Goal: Task Accomplishment & Management: Manage account settings

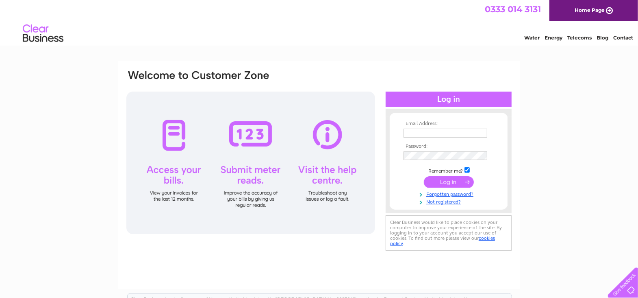
type input "lennoxoflomond@outlook.com"
drag, startPoint x: 450, startPoint y: 100, endPoint x: 455, endPoint y: 99, distance: 5.3
click at [450, 99] on div at bounding box center [449, 98] width 126 height 15
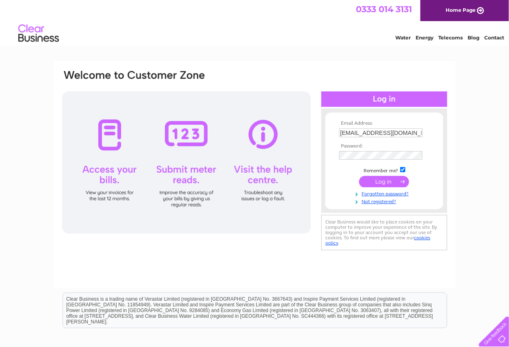
click at [383, 96] on div at bounding box center [385, 98] width 126 height 15
click at [386, 179] on input "submit" at bounding box center [384, 181] width 50 height 11
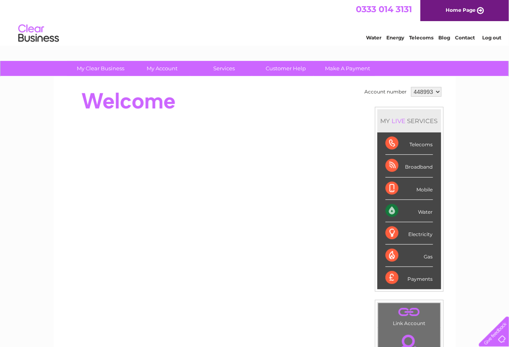
click at [417, 229] on div "Electricity" at bounding box center [410, 233] width 48 height 22
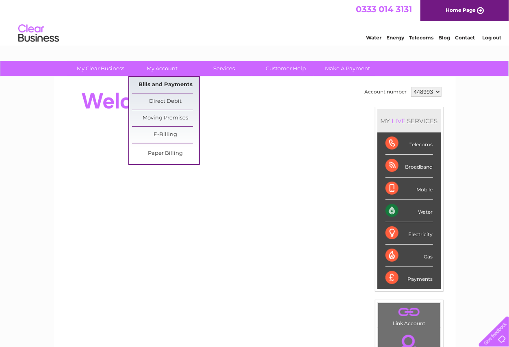
click at [172, 80] on link "Bills and Payments" at bounding box center [165, 85] width 67 height 16
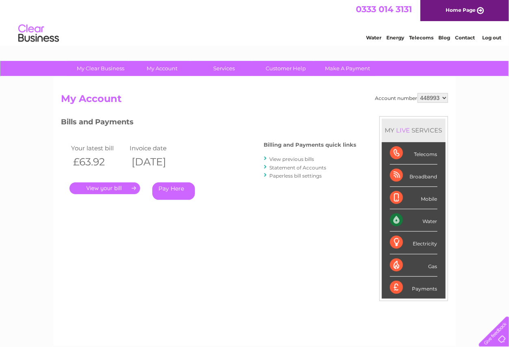
click at [111, 185] on link "." at bounding box center [105, 189] width 71 height 12
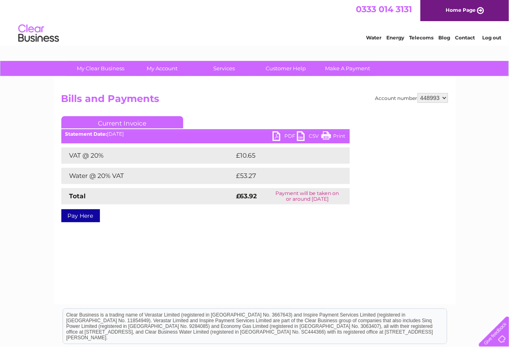
click at [287, 135] on link "PDF" at bounding box center [285, 137] width 24 height 12
